Goal: Task Accomplishment & Management: Use online tool/utility

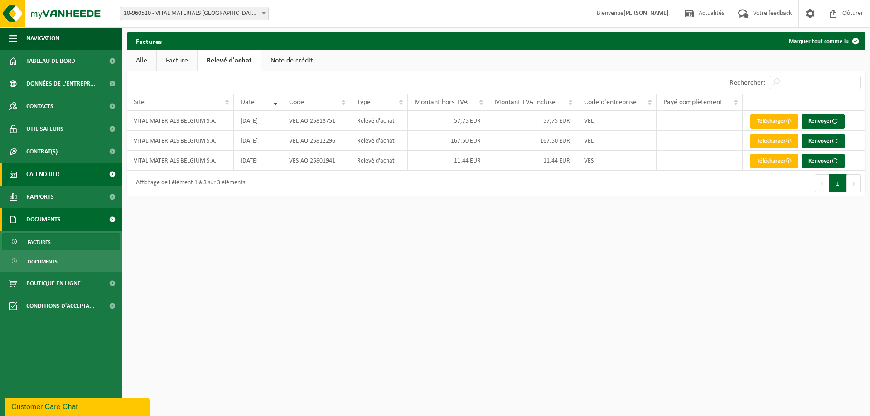
click at [52, 164] on span "Calendrier" at bounding box center [42, 174] width 33 height 23
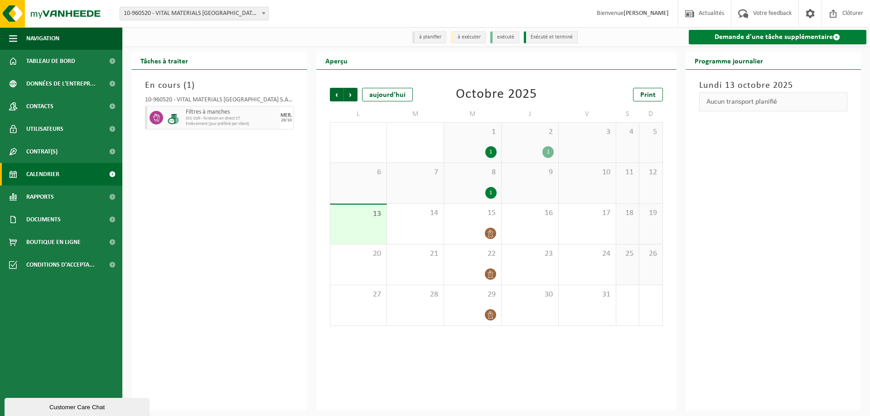
click at [741, 44] on link "Demande d'une tâche supplémentaire" at bounding box center [778, 37] width 178 height 14
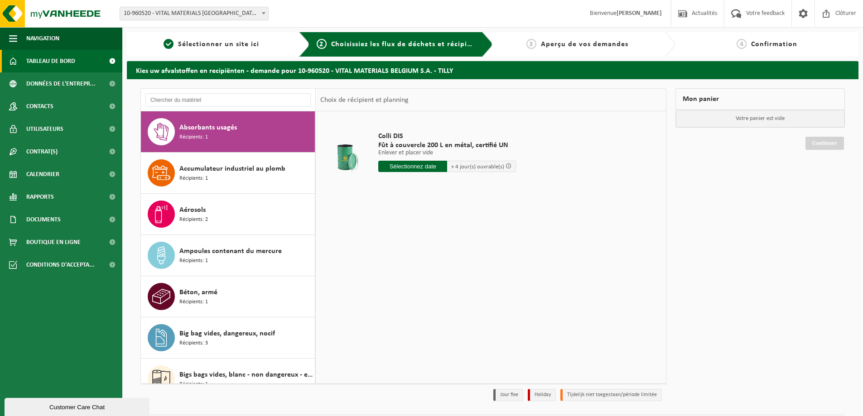
click at [69, 65] on span "Tableau de bord" at bounding box center [50, 61] width 49 height 23
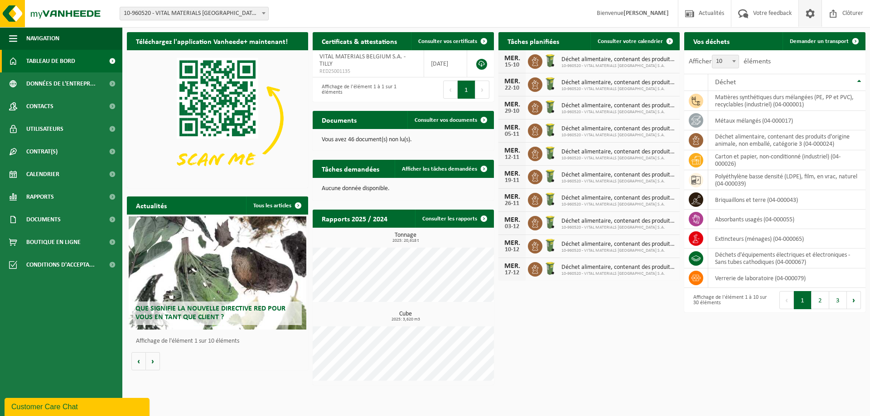
click at [810, 13] on span at bounding box center [810, 13] width 14 height 27
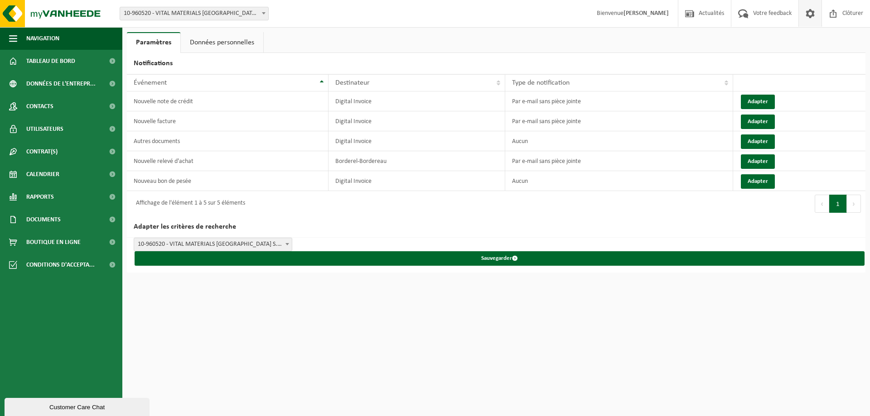
click at [204, 39] on link "Données personnelles" at bounding box center [222, 42] width 82 height 21
